Goal: Check status

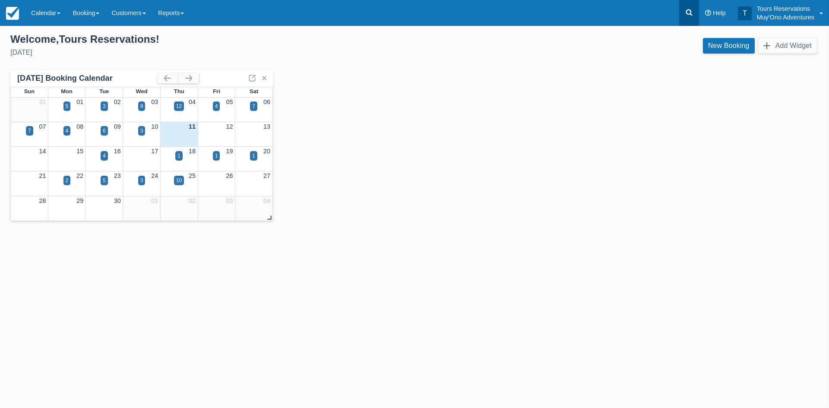
click at [690, 11] on icon at bounding box center [689, 12] width 9 height 9
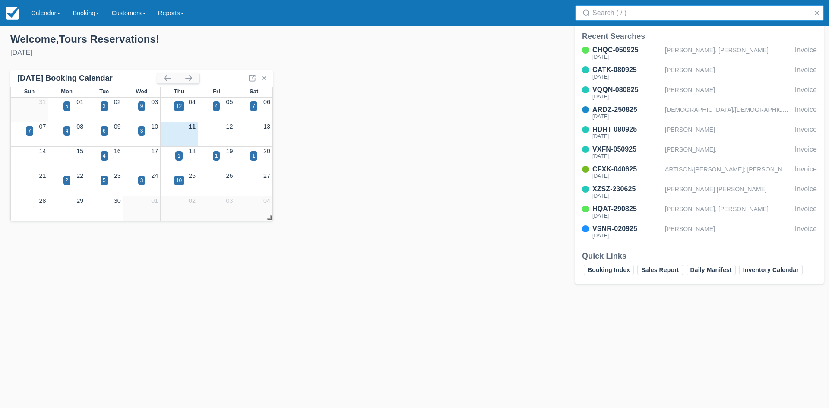
click at [653, 21] on div "Search" at bounding box center [699, 13] width 259 height 26
click at [653, 18] on input "Search" at bounding box center [701, 13] width 218 height 16
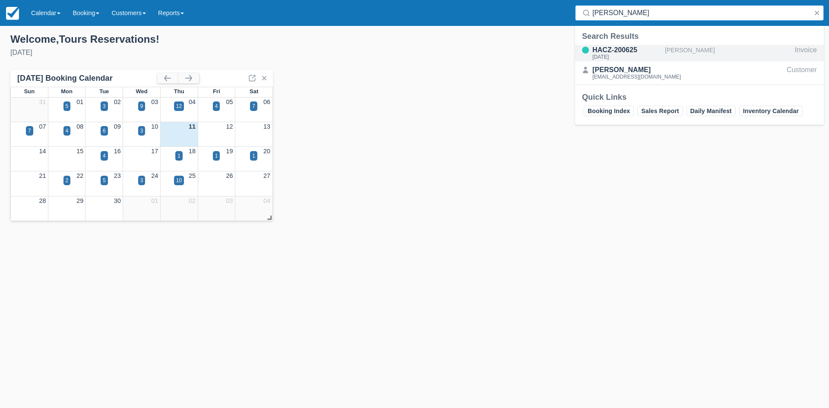
type input "[PERSON_NAME]"
click at [657, 53] on div "HACZ-200625" at bounding box center [626, 50] width 69 height 10
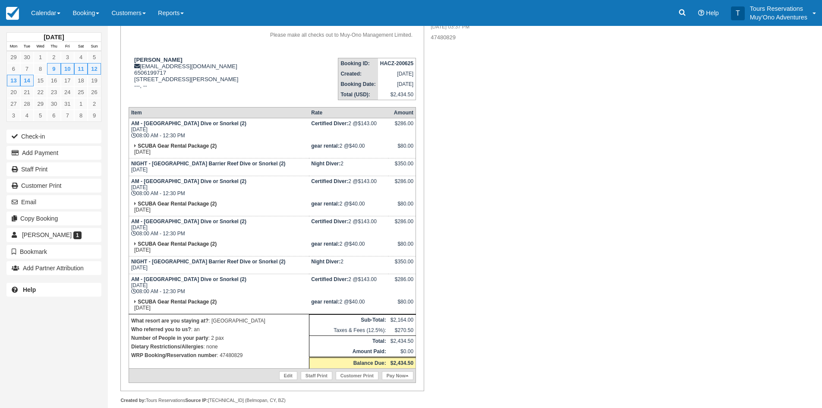
scroll to position [80, 0]
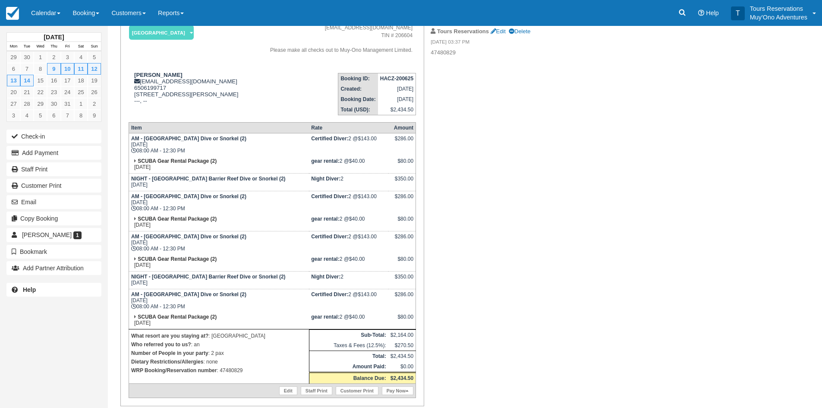
click at [411, 82] on strong "HACZ-200625" at bounding box center [396, 79] width 33 height 6
